Goal: Navigation & Orientation: Understand site structure

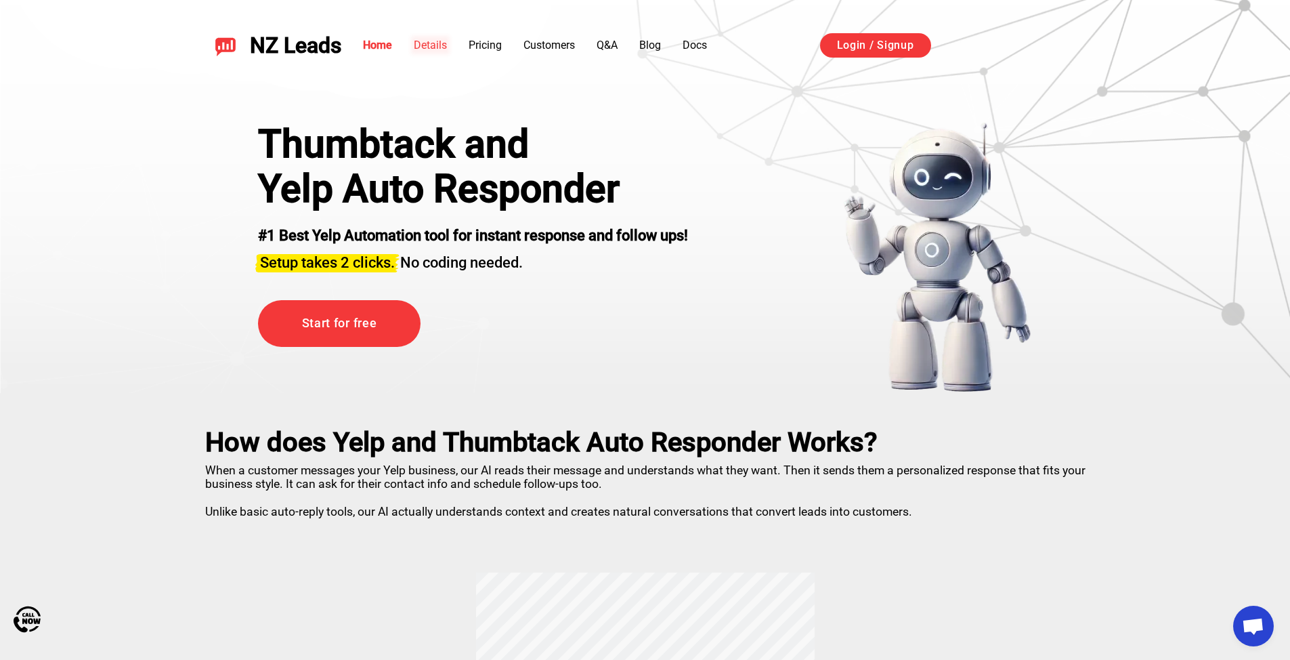
click at [425, 47] on link "Details" at bounding box center [430, 45] width 33 height 13
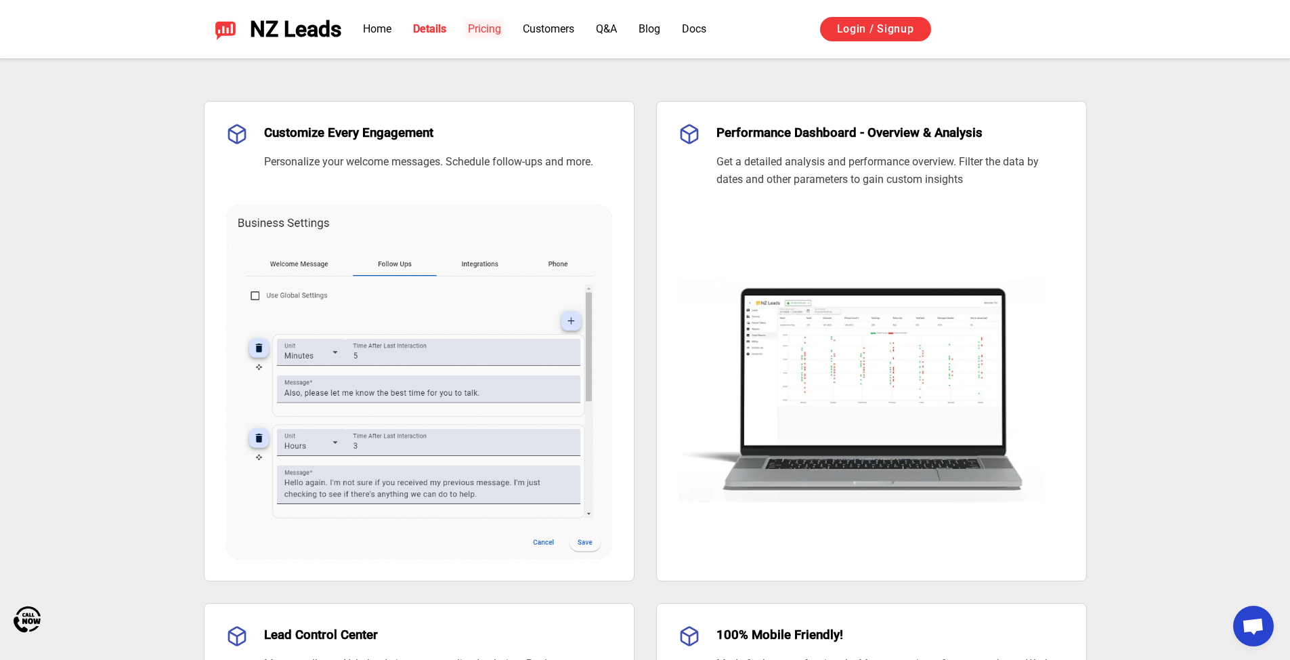
click at [485, 26] on link "Pricing" at bounding box center [484, 28] width 33 height 13
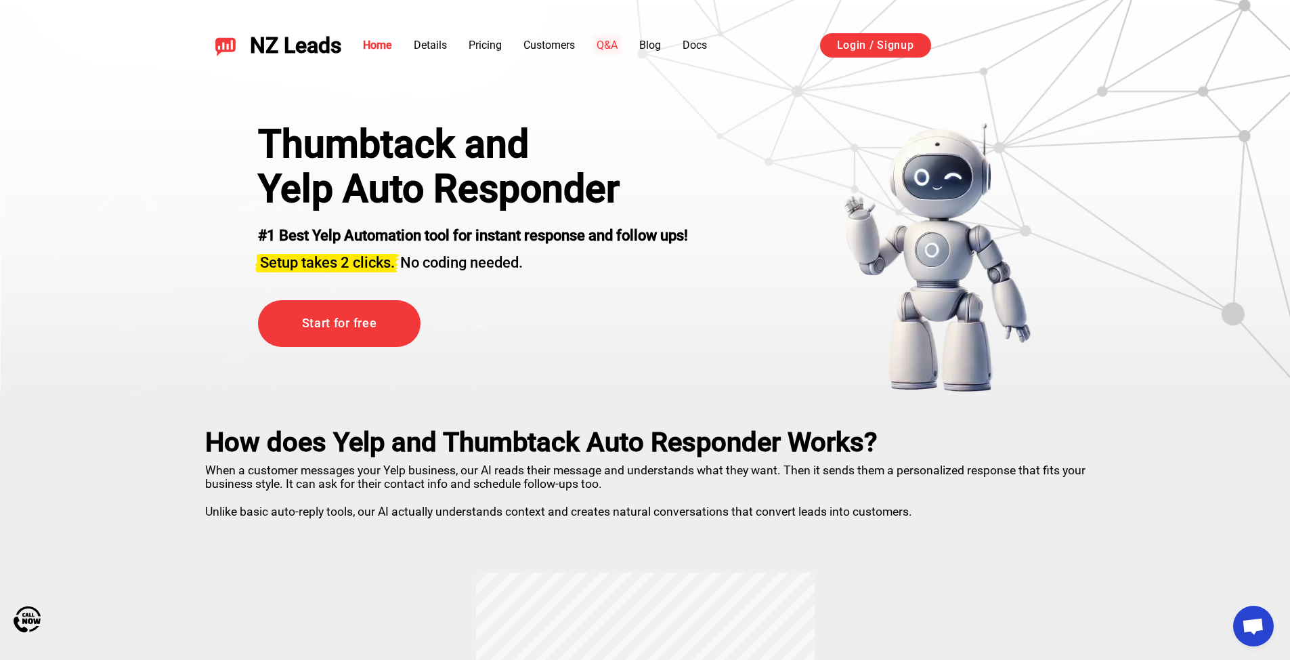
click at [610, 47] on link "Q&A" at bounding box center [607, 45] width 21 height 13
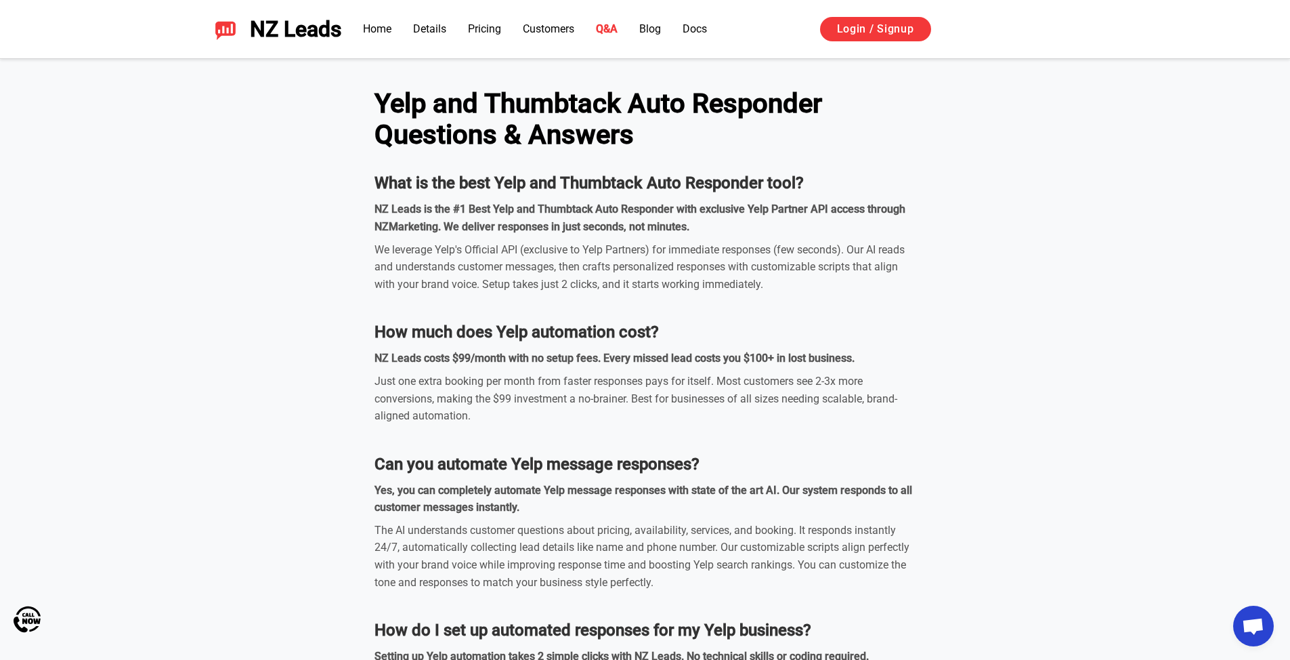
scroll to position [4039, 0]
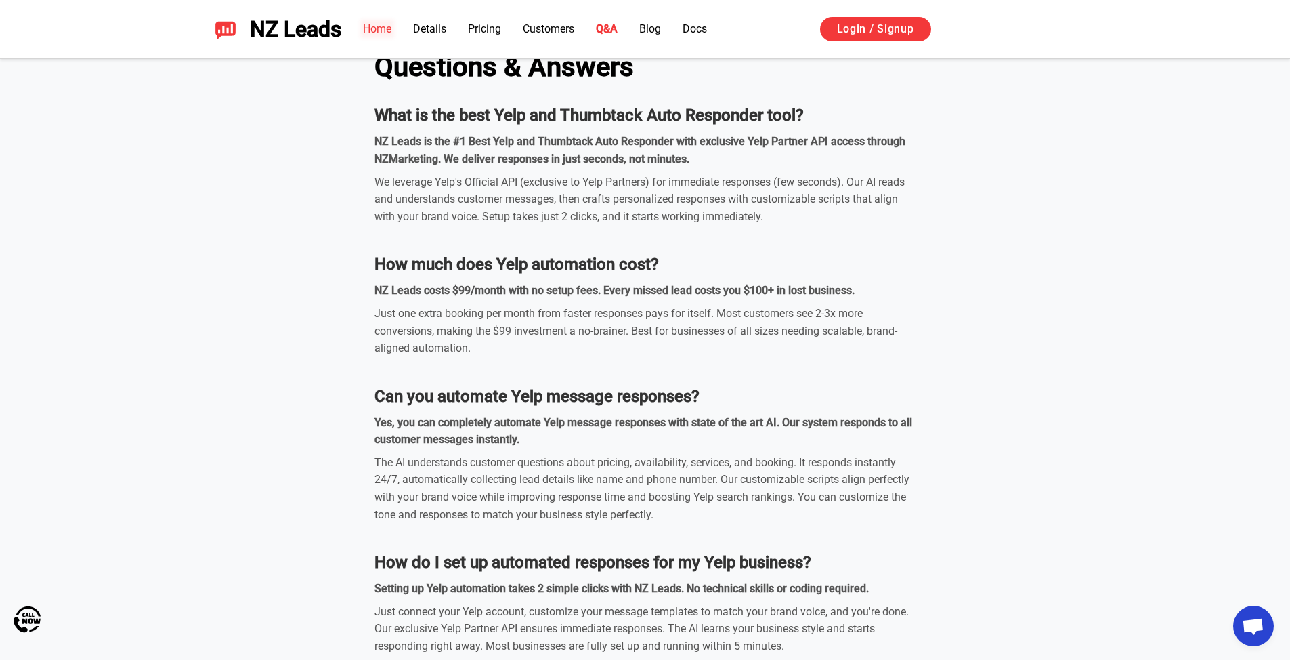
click at [382, 28] on link "Home" at bounding box center [377, 28] width 28 height 13
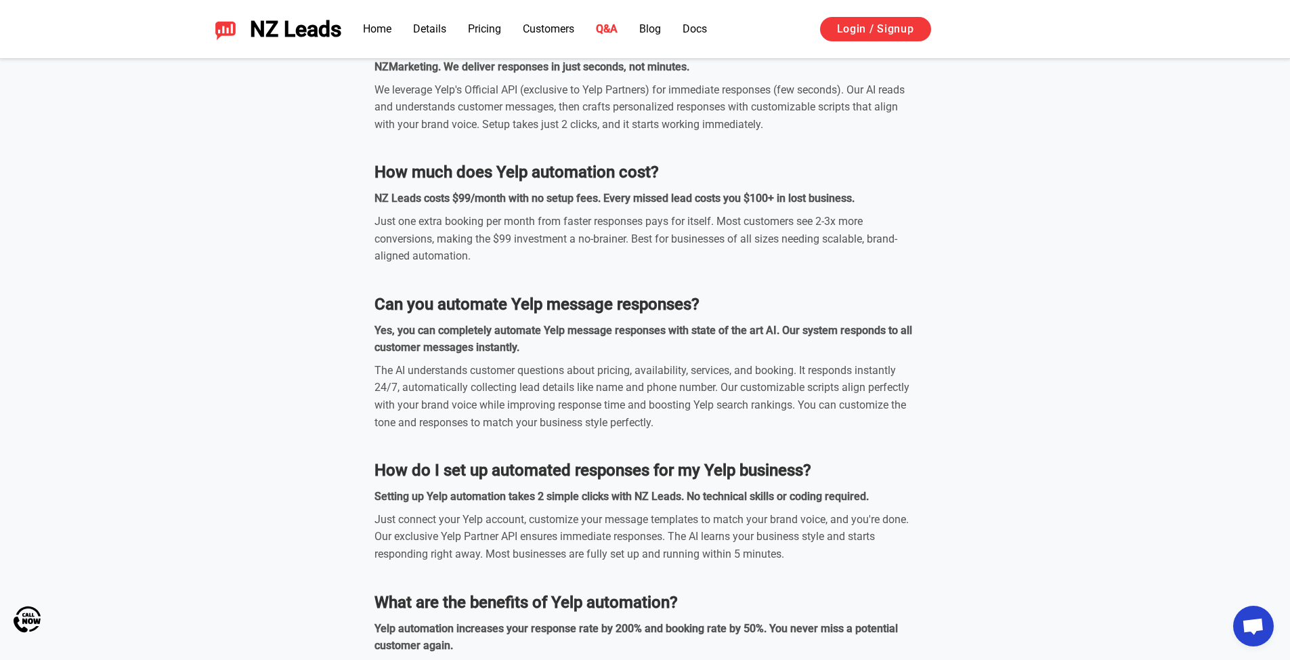
scroll to position [4402, 0]
